Goal: Navigation & Orientation: Find specific page/section

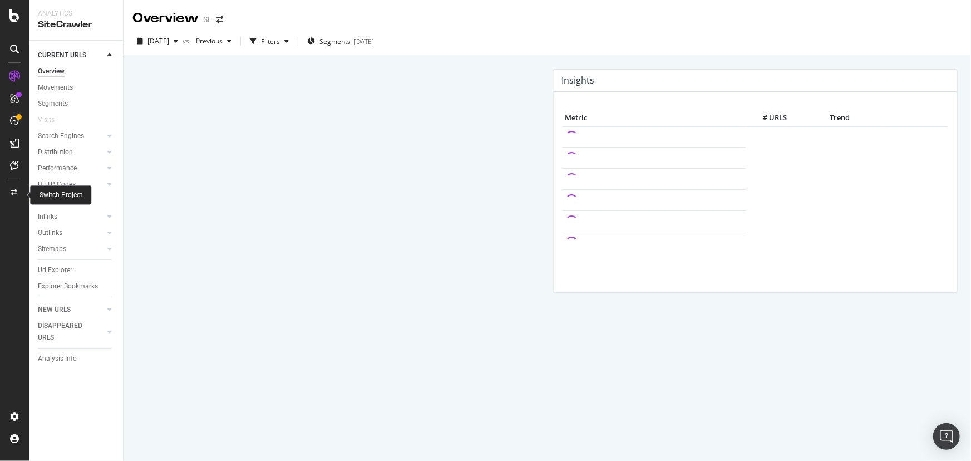
click at [12, 192] on icon at bounding box center [15, 192] width 6 height 7
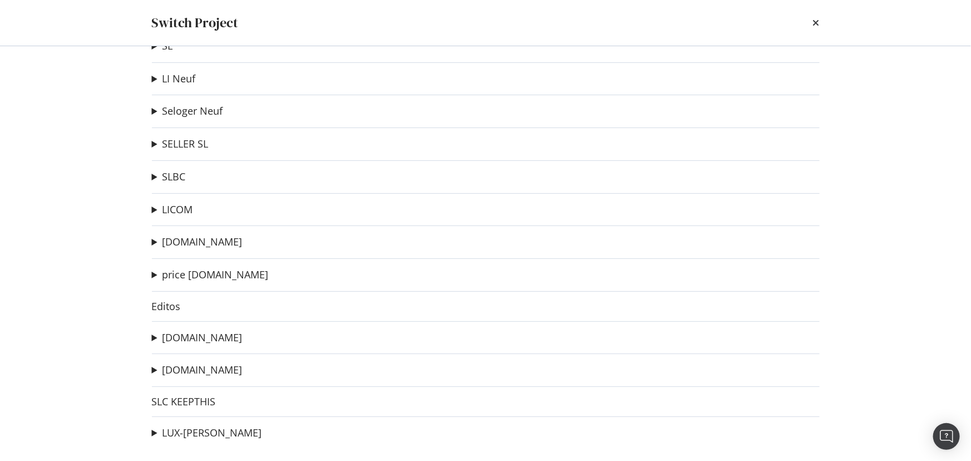
scroll to position [63, 0]
click at [198, 395] on link "SLC KEEPTHIS" at bounding box center [184, 401] width 64 height 12
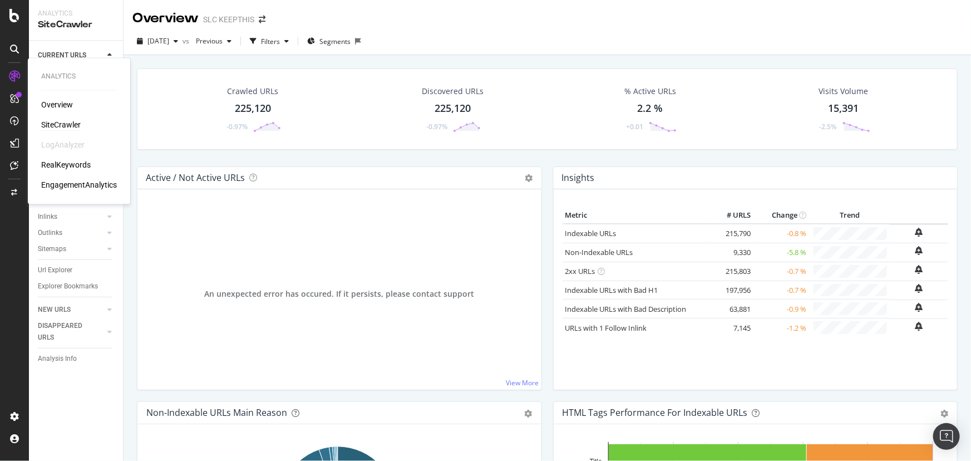
click at [64, 122] on div "SiteCrawler" at bounding box center [61, 125] width 40 height 11
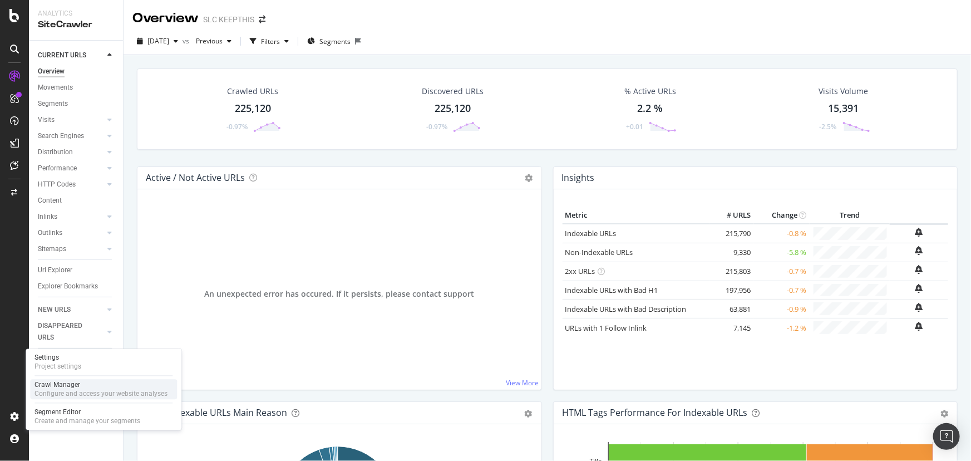
click at [75, 385] on div "Crawl Manager" at bounding box center [101, 385] width 133 height 9
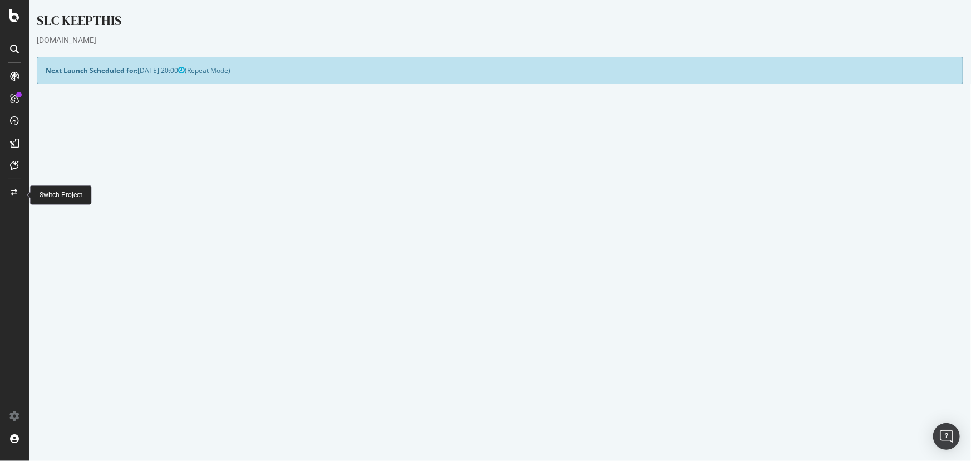
click at [14, 191] on icon at bounding box center [15, 192] width 6 height 7
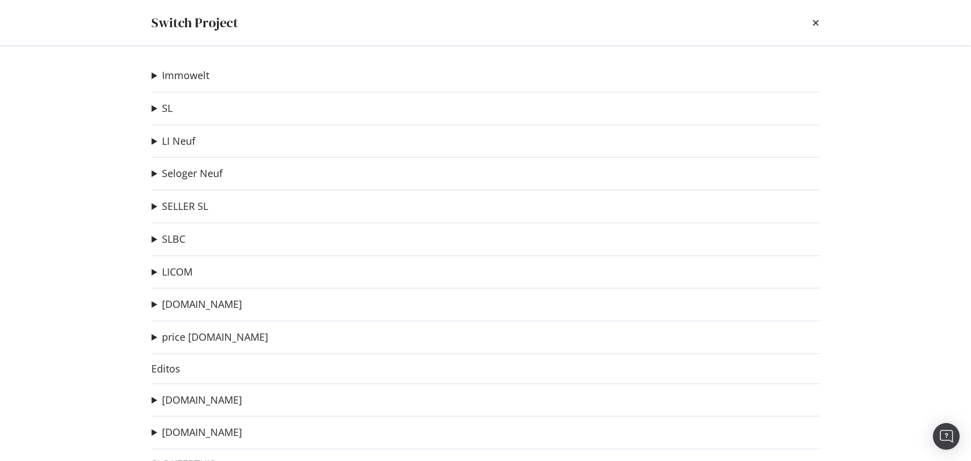
click at [155, 113] on summary "SL" at bounding box center [162, 108] width 21 height 14
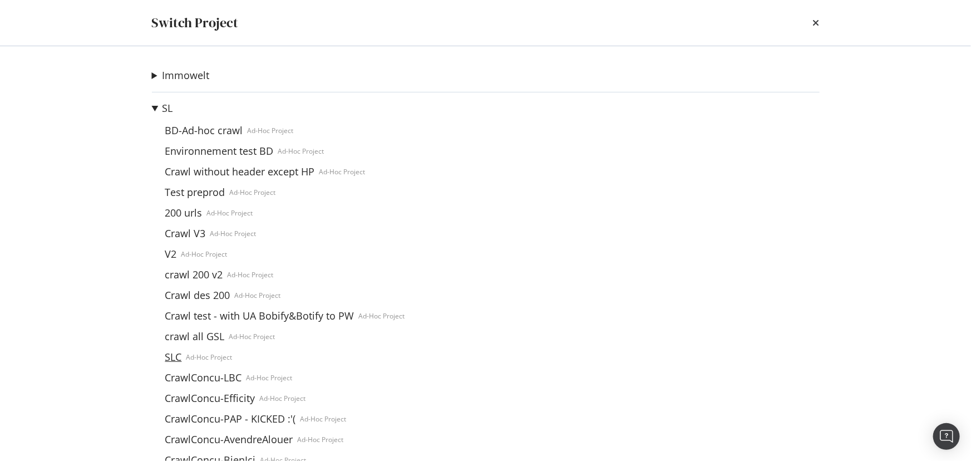
click at [178, 355] on link "SLC" at bounding box center [174, 357] width 26 height 12
